Goal: Information Seeking & Learning: Learn about a topic

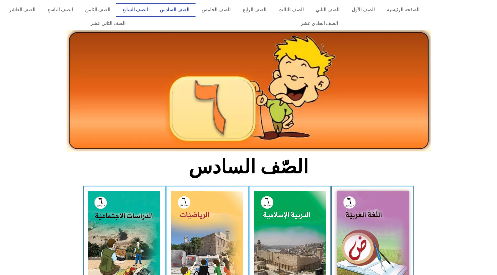
click at [154, 8] on link "الصف السابع" at bounding box center [135, 10] width 38 height 14
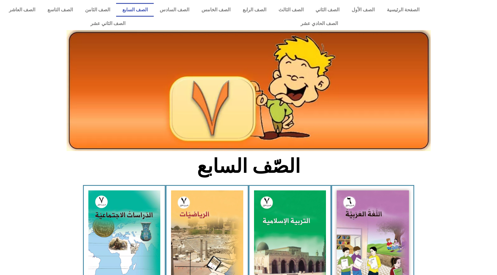
click at [141, 89] on img at bounding box center [249, 90] width 364 height 121
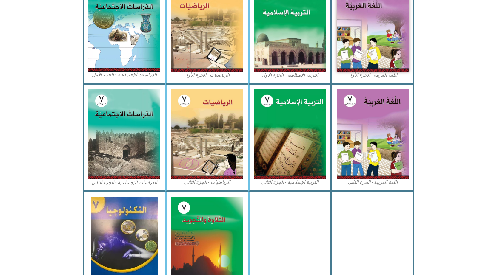
scroll to position [239, 0]
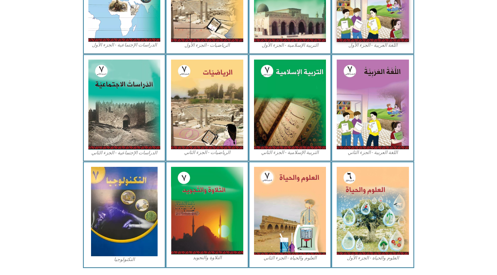
click at [363, 200] on div "العلوم والحياة - الجزء الأول" at bounding box center [372, 215] width 83 height 107
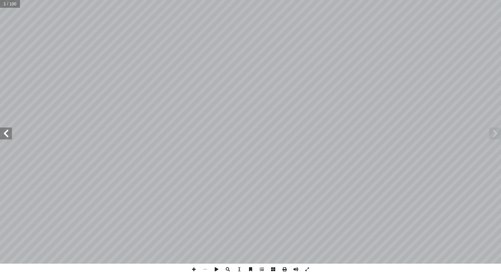
click at [10, 136] on span at bounding box center [6, 134] width 12 height 12
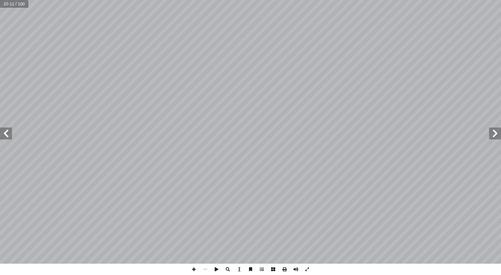
click at [496, 134] on span at bounding box center [495, 134] width 12 height 12
click at [238, 267] on span at bounding box center [239, 269] width 11 height 11
click at [311, 269] on span at bounding box center [306, 269] width 11 height 11
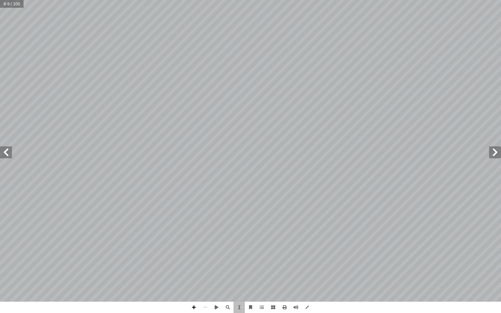
drag, startPoint x: 384, startPoint y: 72, endPoint x: 418, endPoint y: 58, distance: 37.3
click at [418, 58] on div "4 ) ١ نشاط ( حديقة مدرستي اصطحــب معلــم العلــوم طلبتــه فــي جولــة فــي حديق…" at bounding box center [356, 151] width 210 height 272
drag, startPoint x: 438, startPoint y: 84, endPoint x: 421, endPoint y: 88, distance: 17.1
click at [421, 88] on div "4 ) ١ نشاط ( حديقة مدرستي اصطحــب معلــم العلــوم طلبتــه فــي جولــة فــي حديق…" at bounding box center [356, 151] width 210 height 272
click at [442, 95] on div "4 ) ١ نشاط ( حديقة مدرستي اصطحــب معلــم العلــوم طلبتــه فــي جولــة فــي حديق…" at bounding box center [356, 151] width 210 height 272
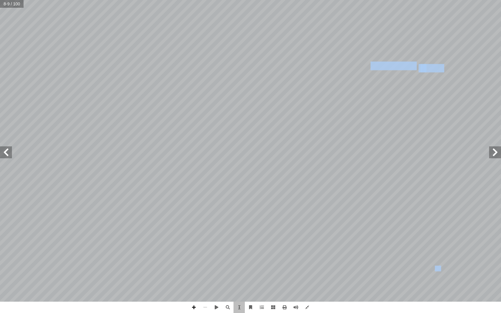
drag, startPoint x: 440, startPoint y: 80, endPoint x: 429, endPoint y: 80, distance: 11.0
click at [429, 80] on div "4 ) ١ نشاط ( حديقة مدرستي اصطحــب معلــم العلــوم طلبتــه فــي جولــة فــي حديق…" at bounding box center [356, 151] width 210 height 272
drag, startPoint x: 429, startPoint y: 80, endPoint x: 433, endPoint y: 84, distance: 5.3
drag, startPoint x: 433, startPoint y: 84, endPoint x: 451, endPoint y: 70, distance: 22.2
click at [451, 70] on div "4 ) ١ نشاط ( حديقة مدرستي اصطحــب معلــم العلــوم طلبتــه فــي جولــة فــي حديق…" at bounding box center [356, 151] width 210 height 272
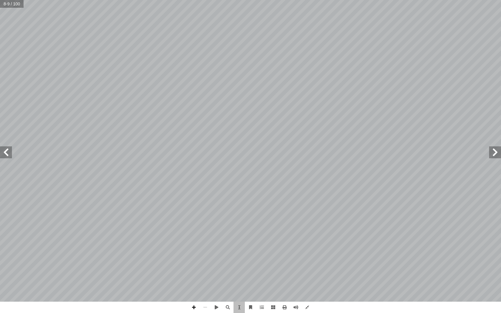
drag, startPoint x: 322, startPoint y: 91, endPoint x: 4, endPoint y: 153, distance: 324.5
click at [4, 153] on span at bounding box center [6, 152] width 12 height 12
click at [3, 153] on span at bounding box center [6, 152] width 12 height 12
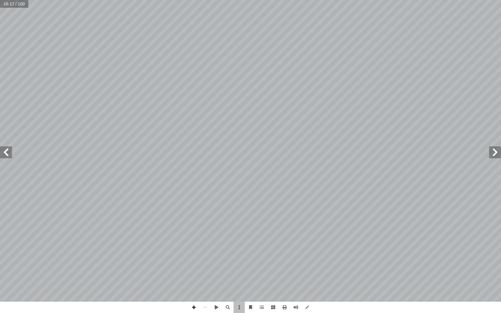
click at [500, 149] on span at bounding box center [495, 152] width 12 height 12
click at [1, 149] on span at bounding box center [6, 152] width 12 height 12
click at [0, 142] on div "10 ــض. ْ ي أ ال� َ طلــق العلمــاء علــى هــذه التفاعــلات بنوعيهــا البنــاء …" at bounding box center [250, 151] width 501 height 302
click at [7, 154] on span at bounding box center [6, 152] width 12 height 12
click at [500, 153] on span at bounding box center [495, 152] width 12 height 12
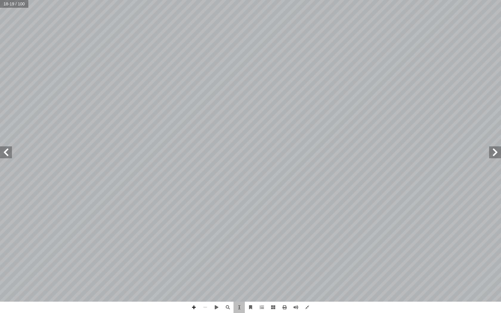
click at [500, 148] on span at bounding box center [495, 152] width 12 height 12
click at [498, 148] on span at bounding box center [495, 152] width 12 height 12
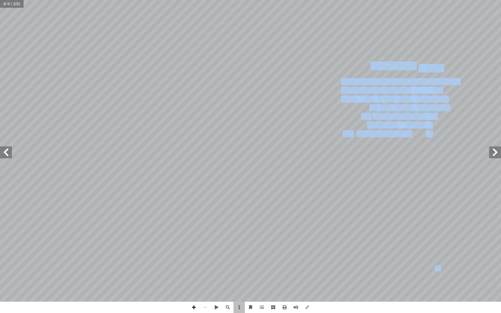
drag, startPoint x: 443, startPoint y: 82, endPoint x: 354, endPoint y: 133, distance: 102.4
click at [355, 134] on div "4 ) ١ نشاط ( حديقة مدرستي اصطحــب معلــم العلــوم طلبتــه فــي جولــة فــي حديق…" at bounding box center [356, 151] width 210 height 272
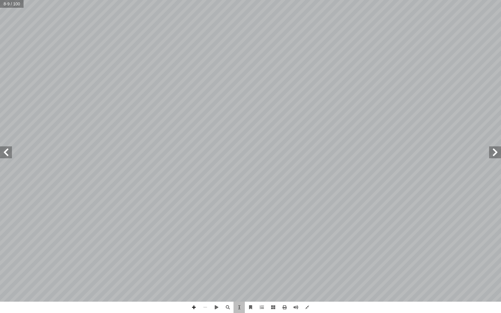
click at [443, 68] on div "4 ) ١ نشاط ( حديقة مدرستي اصطحــب معلــم العلــوم طلبتــه فــي جولــة فــي حديق…" at bounding box center [356, 151] width 210 height 272
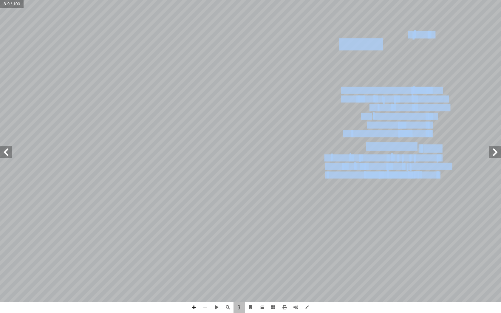
drag, startPoint x: 439, startPoint y: 82, endPoint x: 440, endPoint y: 177, distance: 94.8
click at [440, 177] on div "4 ) ١ نشاط ( حديقة مدرستي اصطحــب معلــم العلــوم طلبتــه فــي جولــة فــي حديق…" at bounding box center [356, 151] width 210 height 272
click at [1, 148] on span at bounding box center [6, 152] width 12 height 12
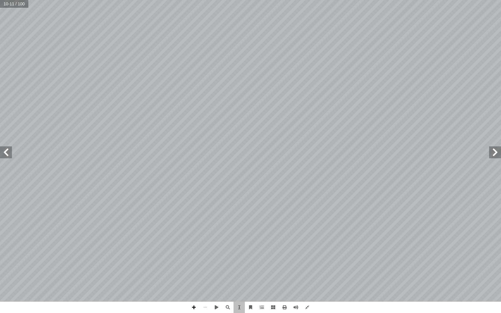
click at [1, 152] on span at bounding box center [6, 152] width 12 height 12
click at [500, 151] on span at bounding box center [495, 152] width 12 height 12
click at [492, 151] on span at bounding box center [495, 152] width 12 height 12
